Goal: Information Seeking & Learning: Learn about a topic

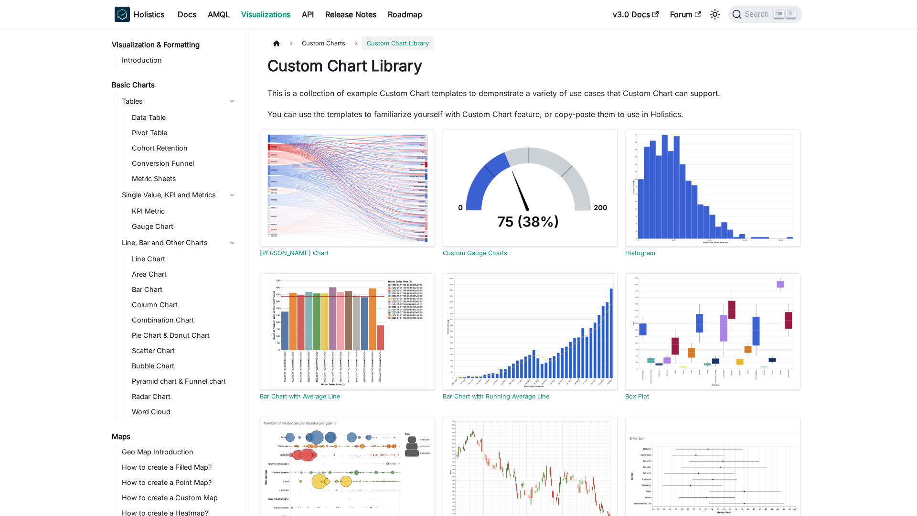
scroll to position [235, 0]
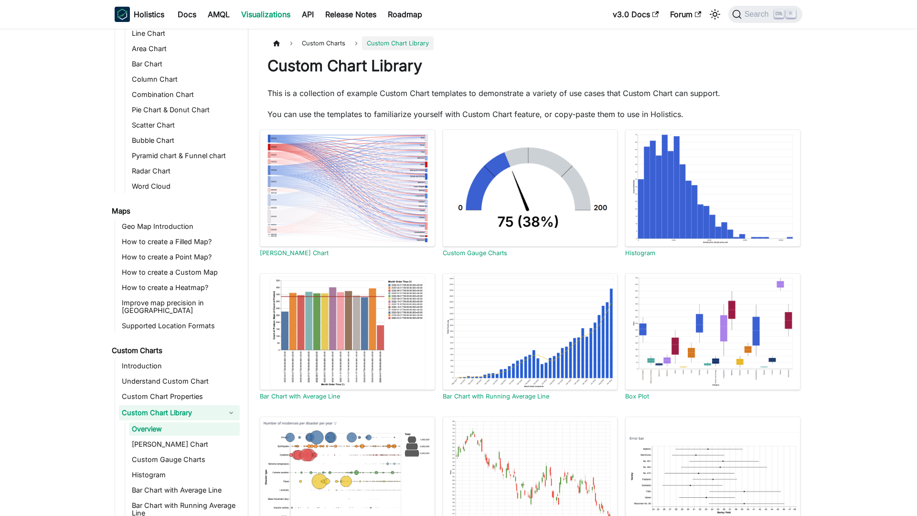
scroll to position [235, 0]
